Goal: Task Accomplishment & Management: Manage account settings

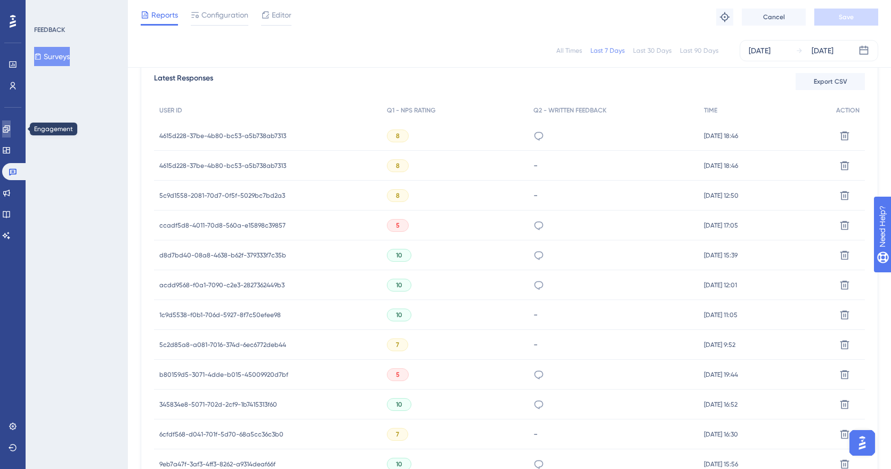
click at [11, 133] on link at bounding box center [6, 128] width 9 height 17
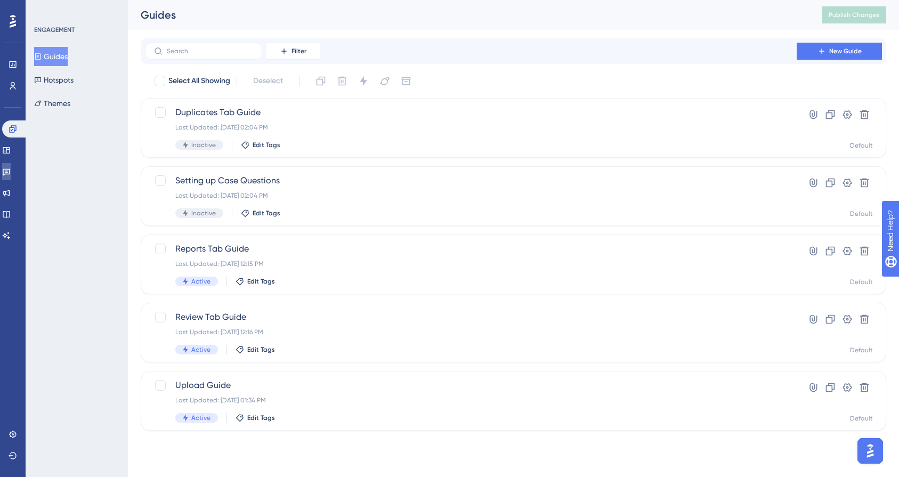
click at [11, 173] on link at bounding box center [6, 171] width 9 height 17
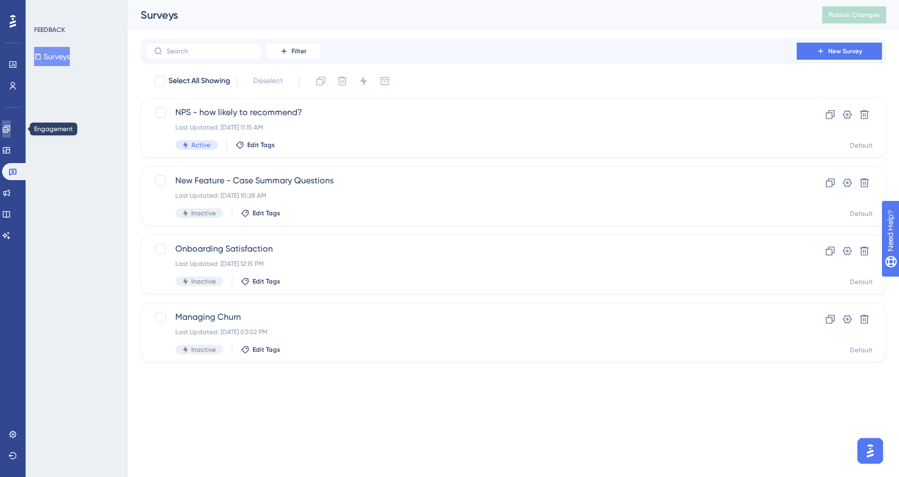
click at [11, 130] on link at bounding box center [6, 128] width 9 height 17
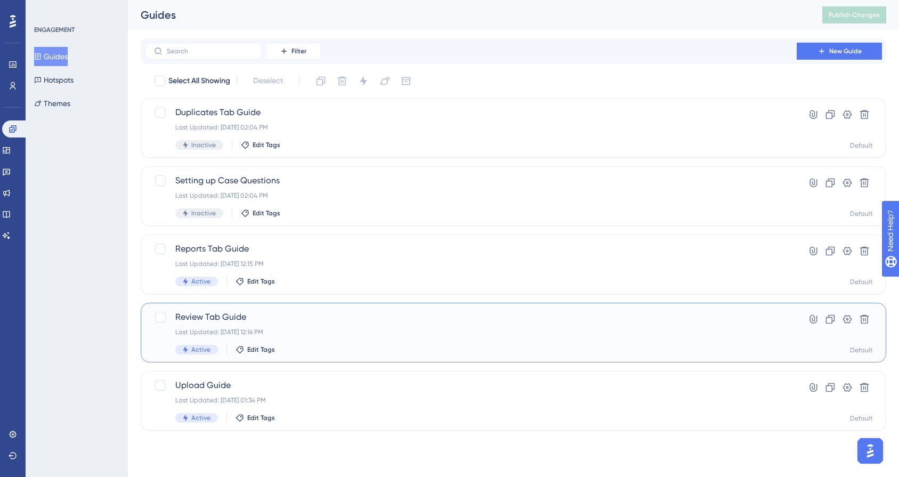
click at [353, 339] on div "Review Tab Guide Last Updated: Sep 25 2025, 12:16 PM Active Edit Tags" at bounding box center [470, 333] width 591 height 44
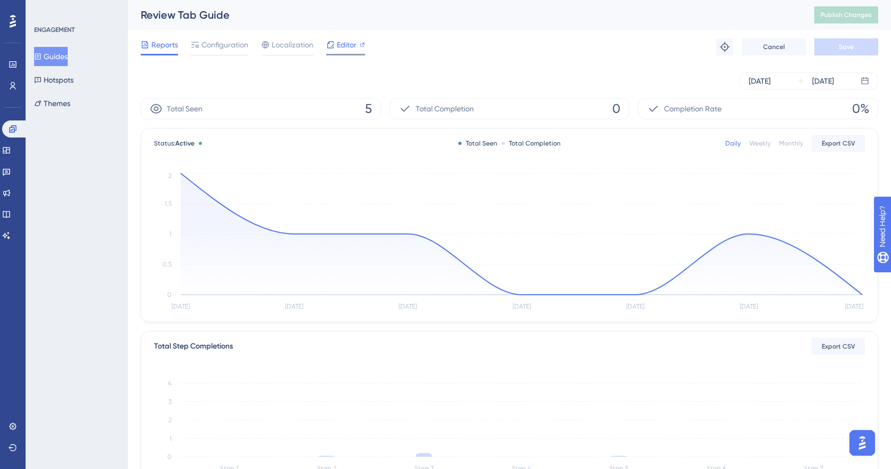
click at [333, 49] on icon at bounding box center [330, 45] width 9 height 9
click at [348, 44] on span "Editor" at bounding box center [347, 44] width 20 height 13
click at [235, 45] on span "Configuration" at bounding box center [225, 44] width 47 height 13
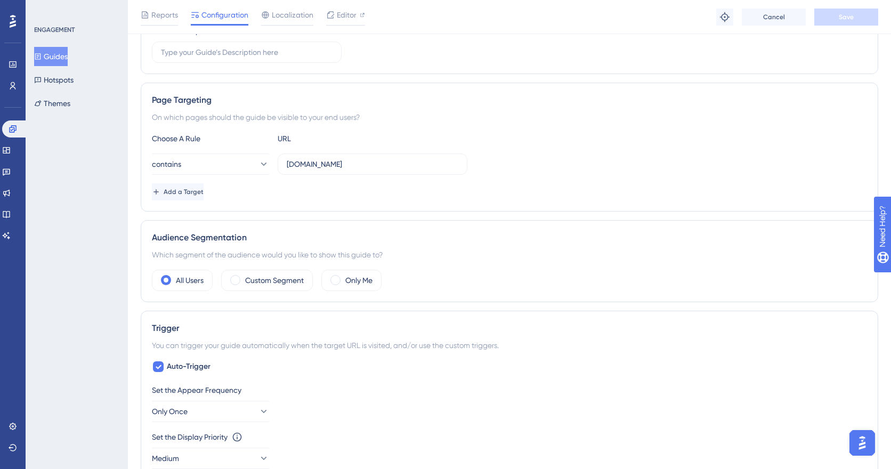
scroll to position [155, 0]
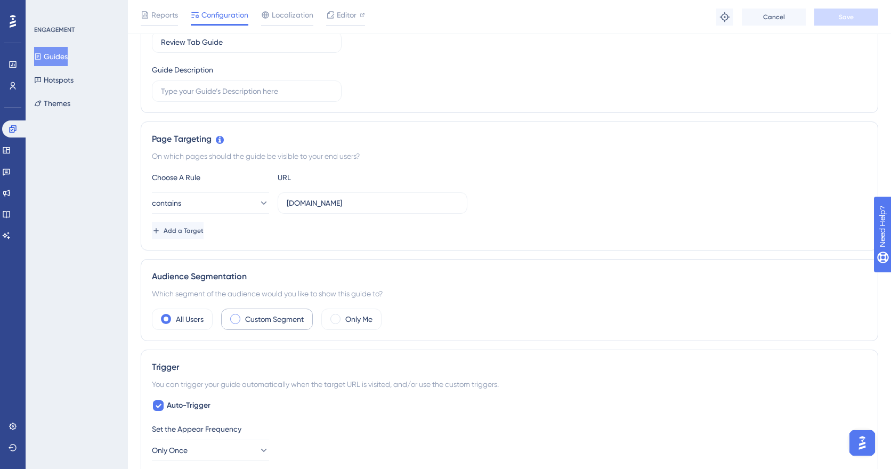
click at [234, 317] on span at bounding box center [235, 319] width 10 height 10
click at [244, 316] on input "radio" at bounding box center [244, 316] width 0 height 0
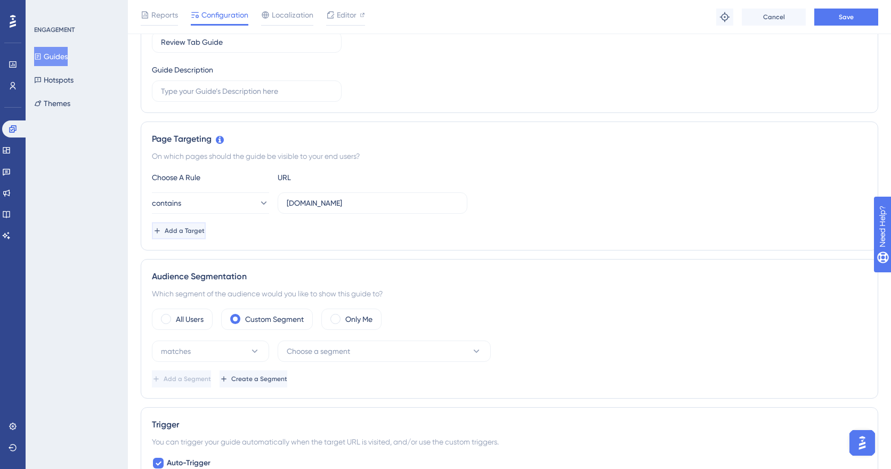
click at [205, 231] on span "Add a Target" at bounding box center [185, 231] width 40 height 9
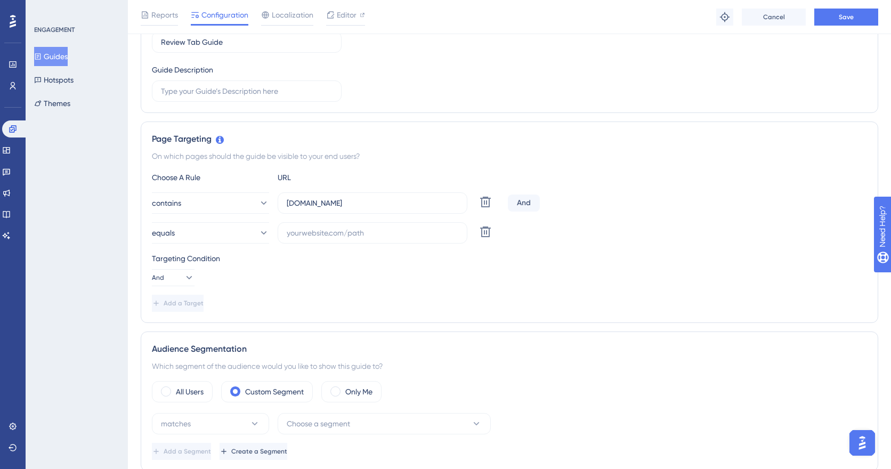
click at [531, 210] on div "And" at bounding box center [524, 203] width 32 height 17
click at [528, 204] on div "And" at bounding box center [524, 203] width 32 height 17
click at [183, 278] on icon at bounding box center [188, 277] width 11 height 11
click at [173, 326] on div "Or Or" at bounding box center [173, 329] width 20 height 21
click at [291, 237] on input "text" at bounding box center [373, 233] width 172 height 12
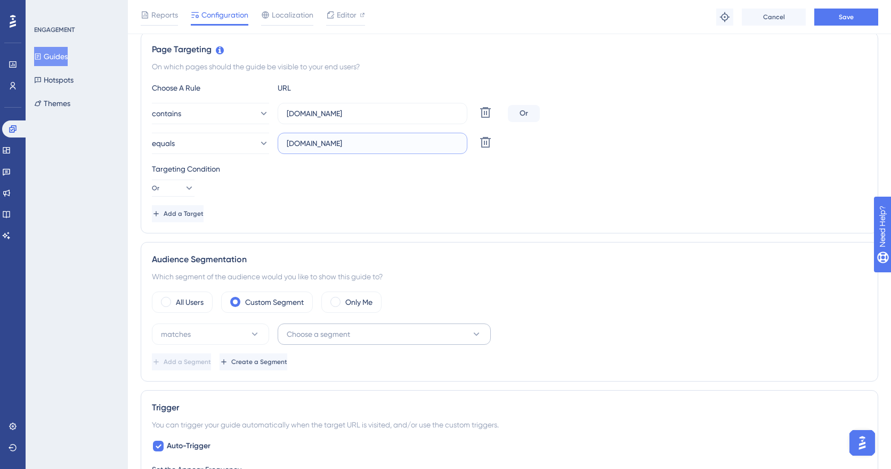
type input "app.siftmed.ca"
click at [356, 331] on button "Choose a segment" at bounding box center [384, 334] width 213 height 21
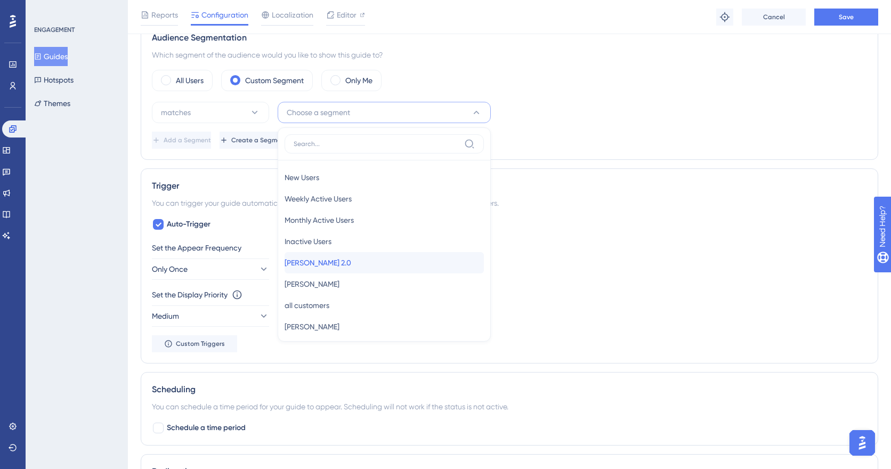
click at [360, 269] on div "Rick Hu 2.0 Rick Hu 2.0" at bounding box center [384, 262] width 199 height 21
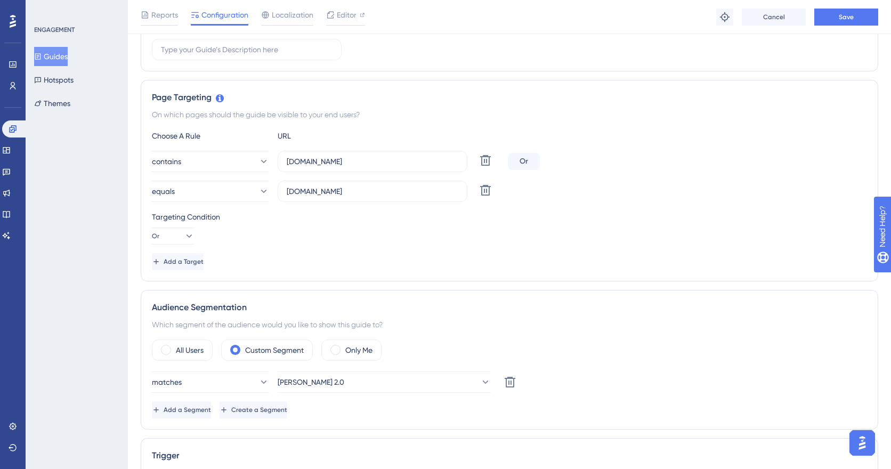
scroll to position [244, 0]
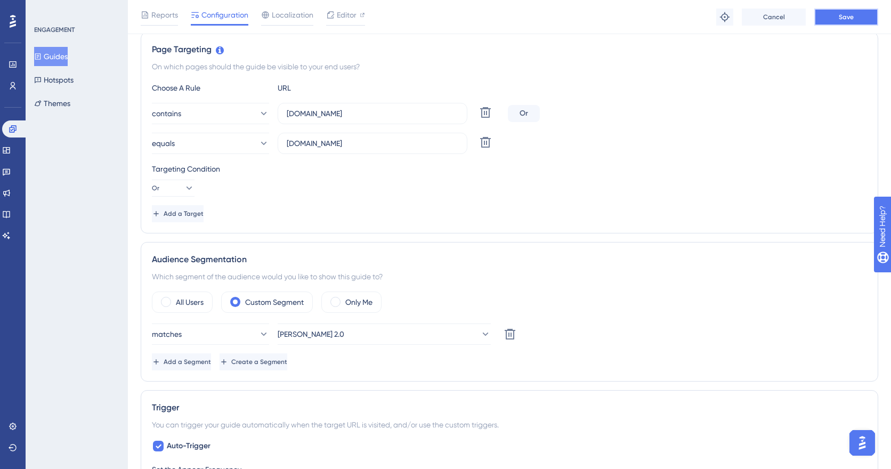
click at [837, 18] on button "Save" at bounding box center [847, 17] width 64 height 17
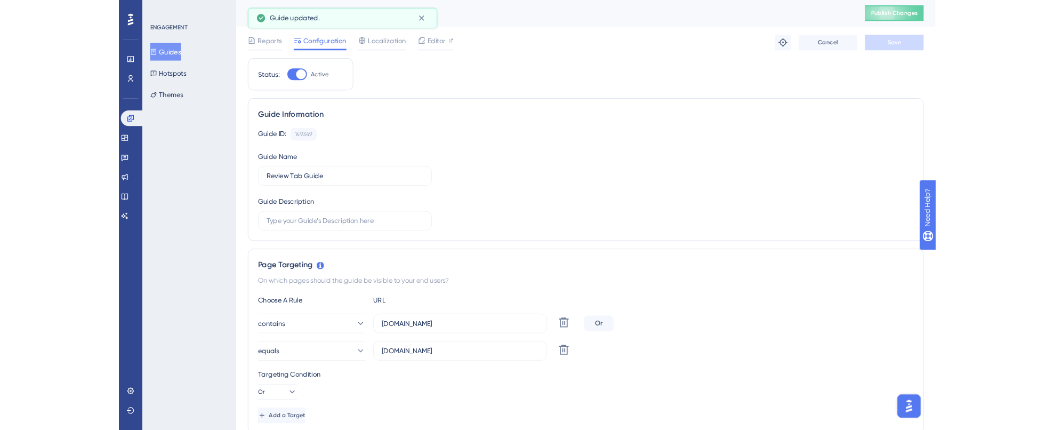
scroll to position [0, 0]
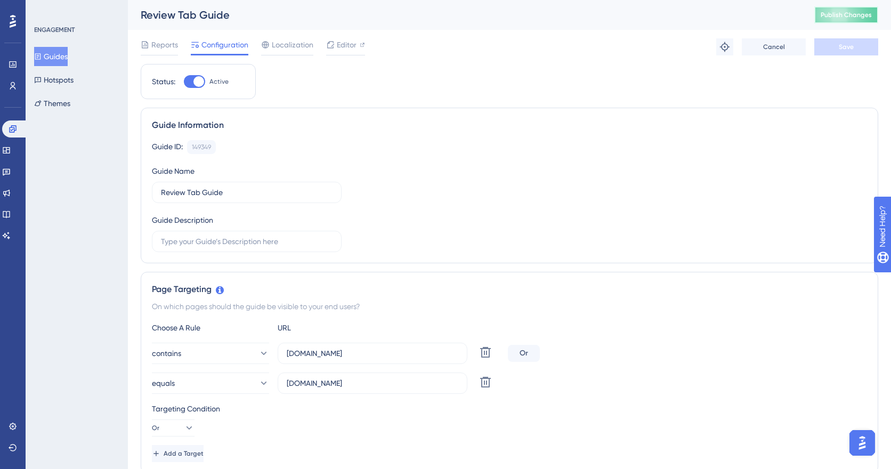
click at [872, 18] on span "Publish Changes" at bounding box center [846, 15] width 51 height 9
